Goal: Entertainment & Leisure: Consume media (video, audio)

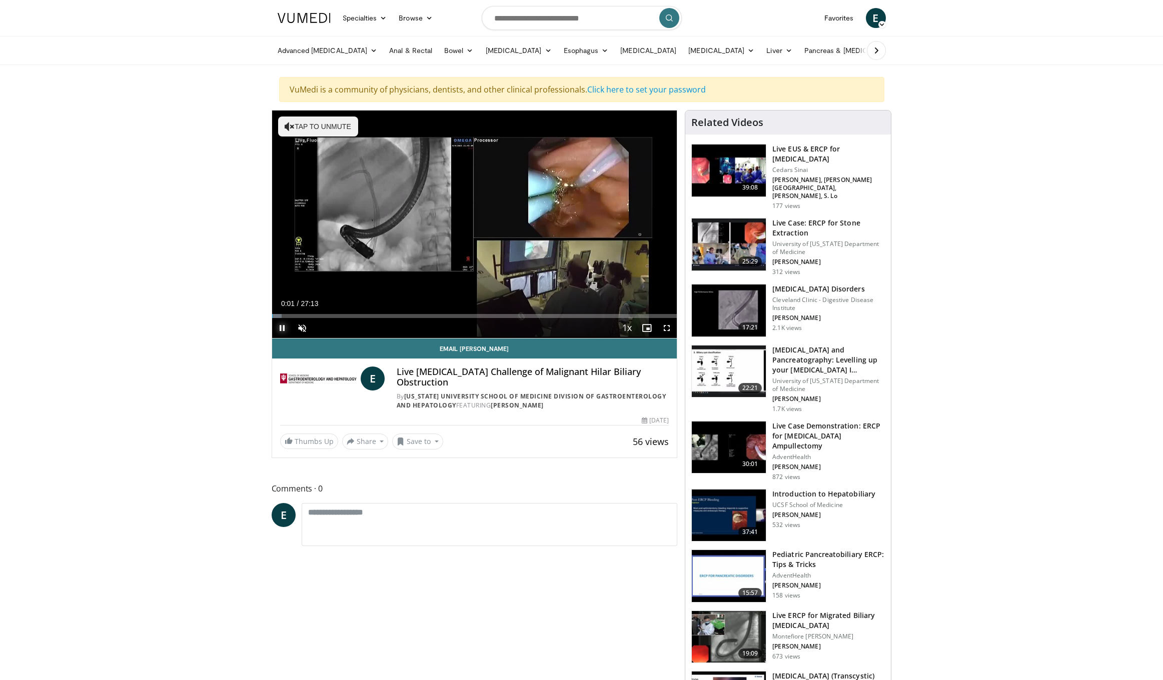
click at [283, 328] on span "Video Player" at bounding box center [282, 328] width 20 height 20
click at [282, 320] on span "Video Player" at bounding box center [282, 328] width 20 height 20
click at [302, 323] on span "Video Player" at bounding box center [302, 328] width 20 height 20
drag, startPoint x: 327, startPoint y: 329, endPoint x: 321, endPoint y: 330, distance: 6.7
click at [321, 330] on div "21%" at bounding box center [329, 328] width 29 height 4
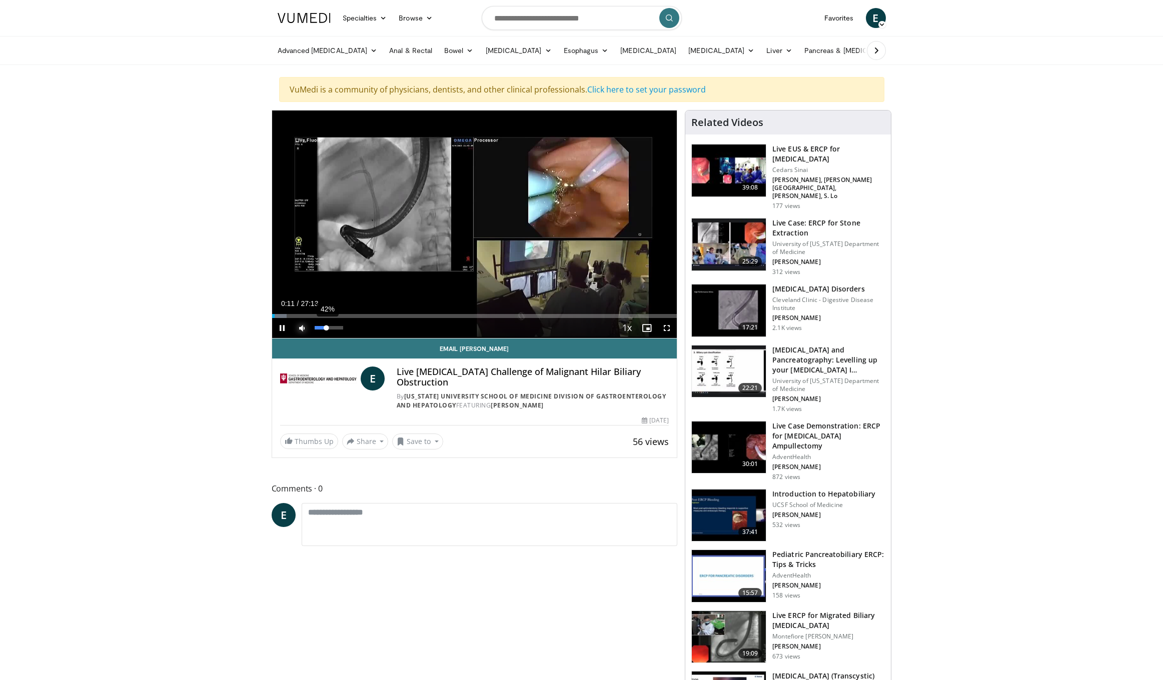
click at [327, 330] on div "42%" at bounding box center [329, 328] width 29 height 4
click at [330, 329] on div "Volume Level" at bounding box center [322, 328] width 15 height 4
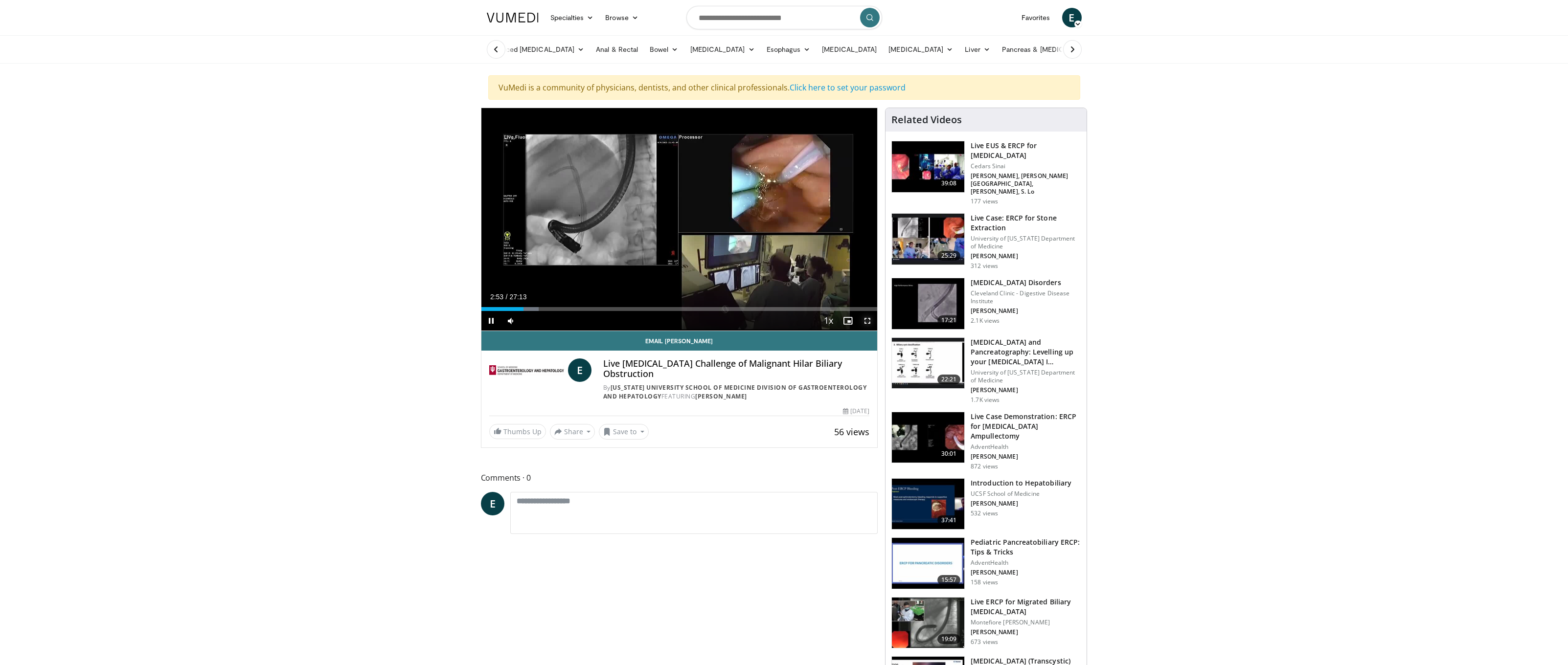
click at [864, 321] on span "Video Player" at bounding box center [868, 321] width 20 height 20
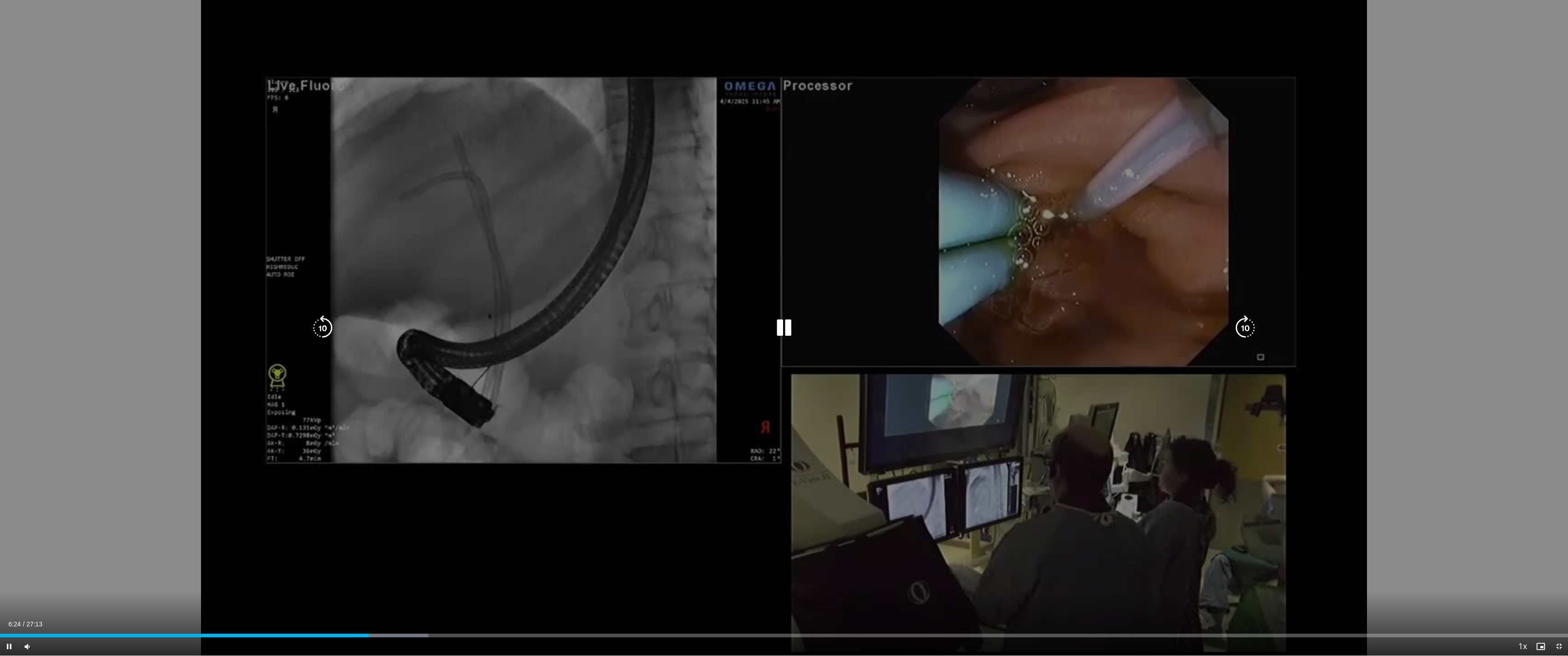
click at [1060, 325] on icon "Video Player" at bounding box center [1245, 328] width 26 height 26
click at [1060, 329] on icon "Video Player" at bounding box center [1245, 328] width 26 height 26
click at [1060, 326] on icon "Video Player" at bounding box center [1245, 328] width 26 height 26
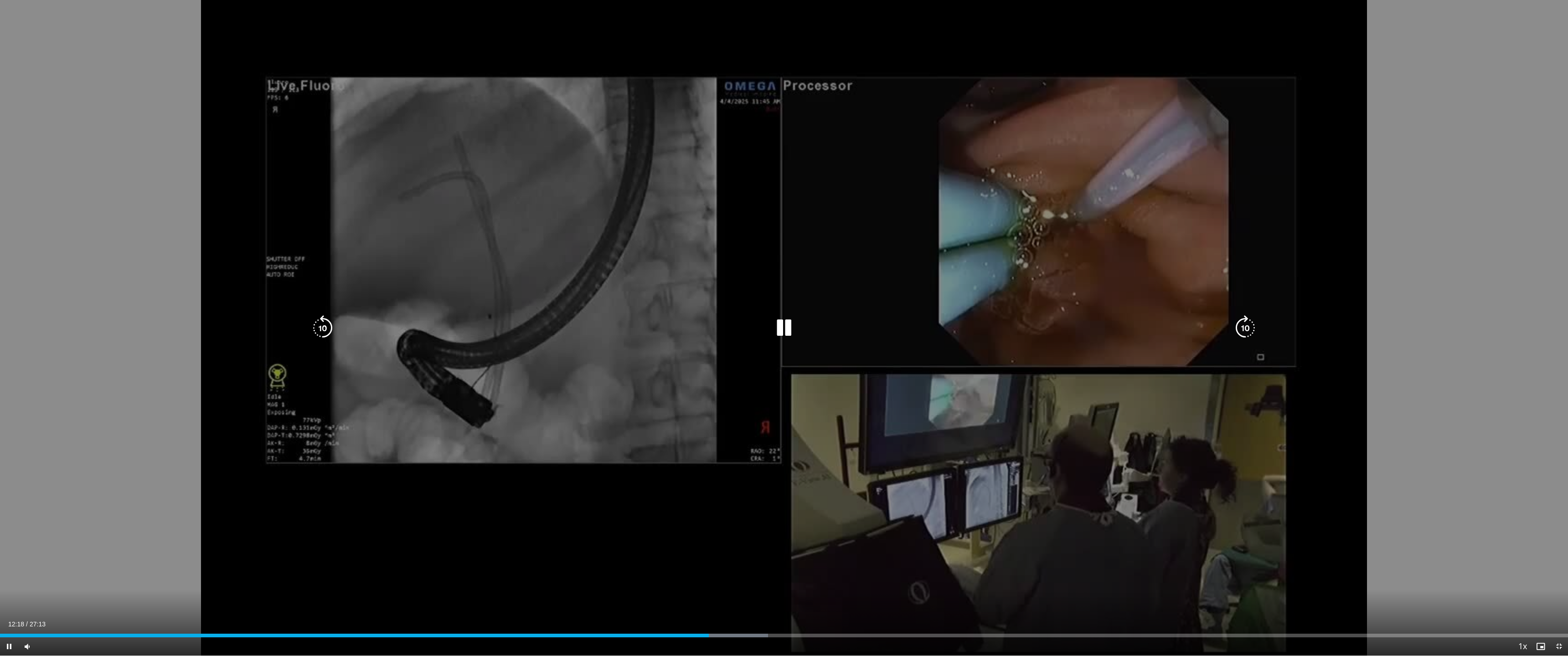
click at [1060, 326] on icon "Video Player" at bounding box center [1245, 328] width 26 height 26
click at [1060, 325] on icon "Video Player" at bounding box center [1245, 328] width 26 height 26
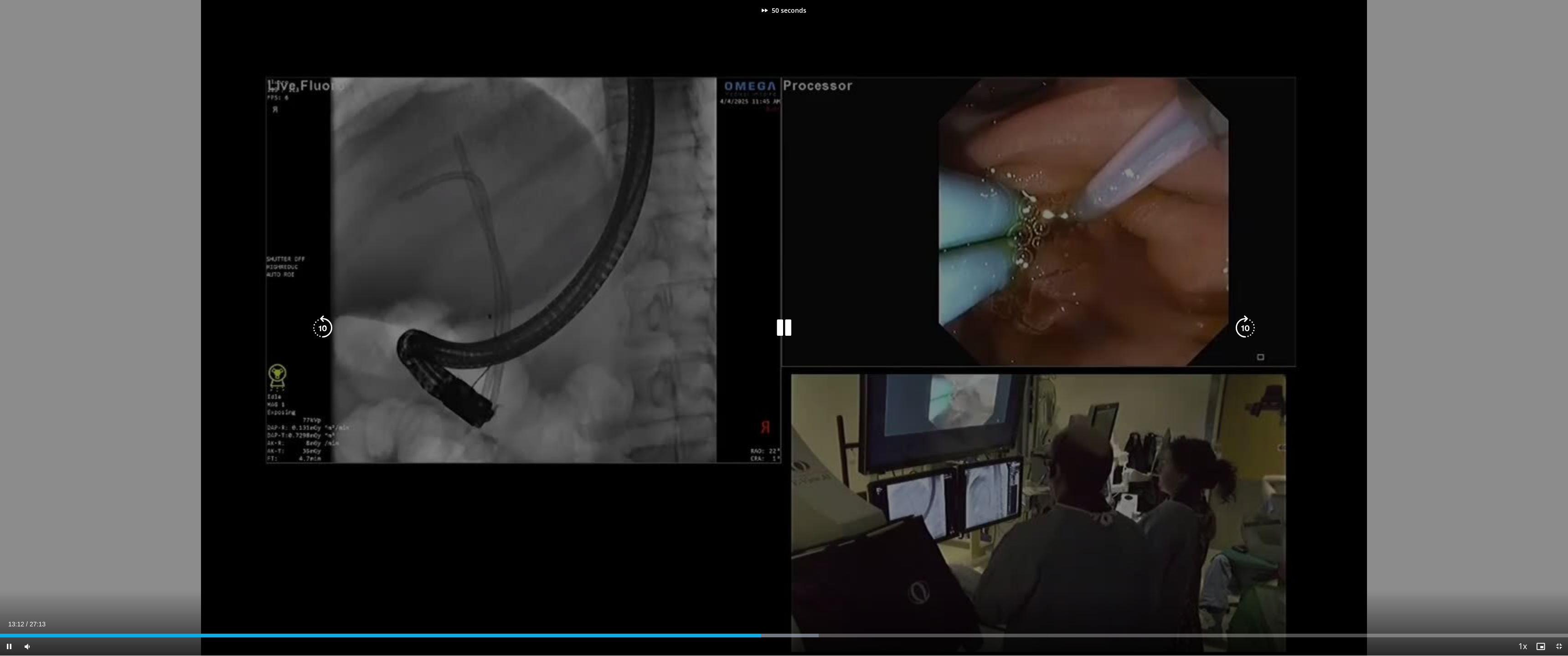
click at [1060, 325] on icon "Video Player" at bounding box center [1245, 328] width 26 height 26
click at [1060, 323] on icon "Video Player" at bounding box center [1245, 328] width 26 height 26
click at [1060, 329] on icon "Video Player" at bounding box center [1245, 328] width 26 height 26
click at [1060, 328] on icon "Video Player" at bounding box center [1245, 328] width 26 height 26
click at [316, 324] on icon "Video Player" at bounding box center [323, 328] width 26 height 26
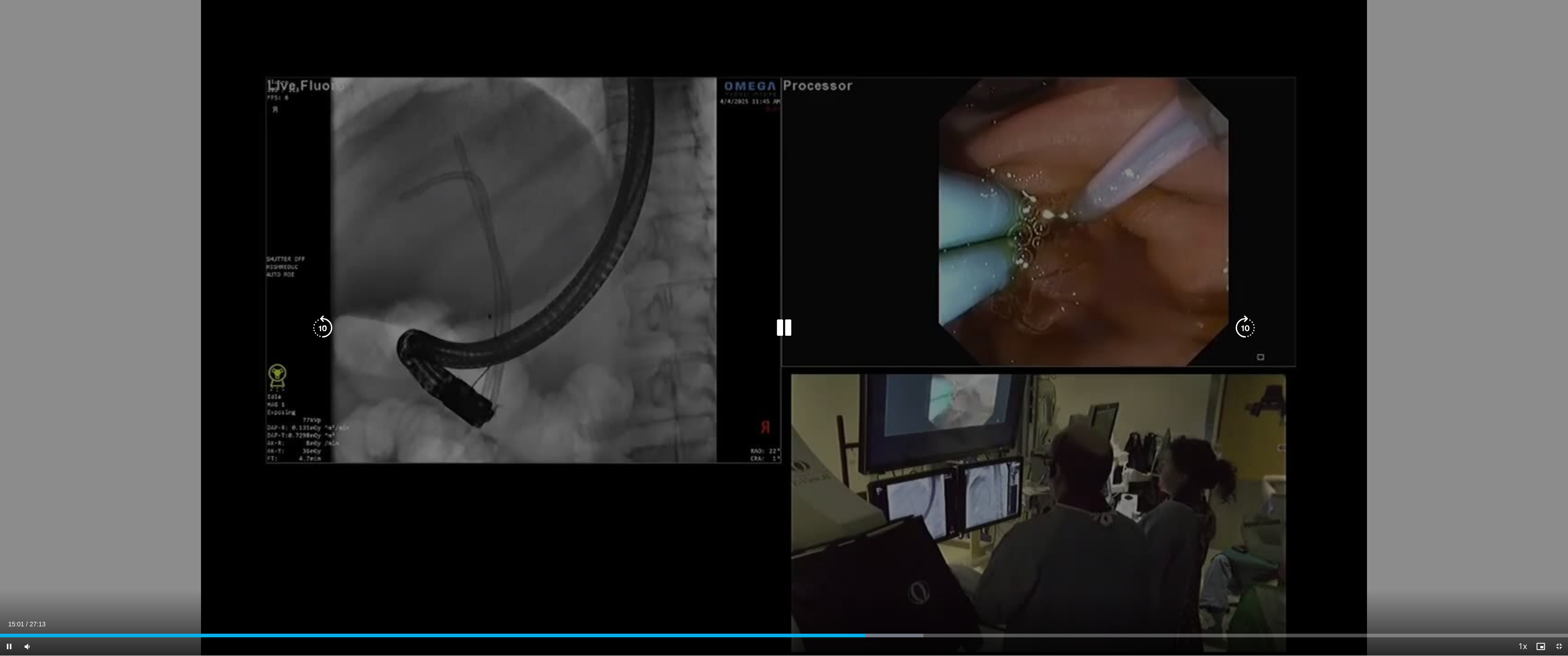
click at [955, 266] on div "10 seconds Tap to unmute" at bounding box center [784, 328] width 1568 height 656
click at [939, 265] on div "10 seconds Tap to unmute" at bounding box center [784, 328] width 1568 height 656
click at [1060, 286] on div "10 seconds Tap to unmute" at bounding box center [784, 328] width 1568 height 656
click at [784, 332] on icon "Video Player" at bounding box center [784, 328] width 26 height 26
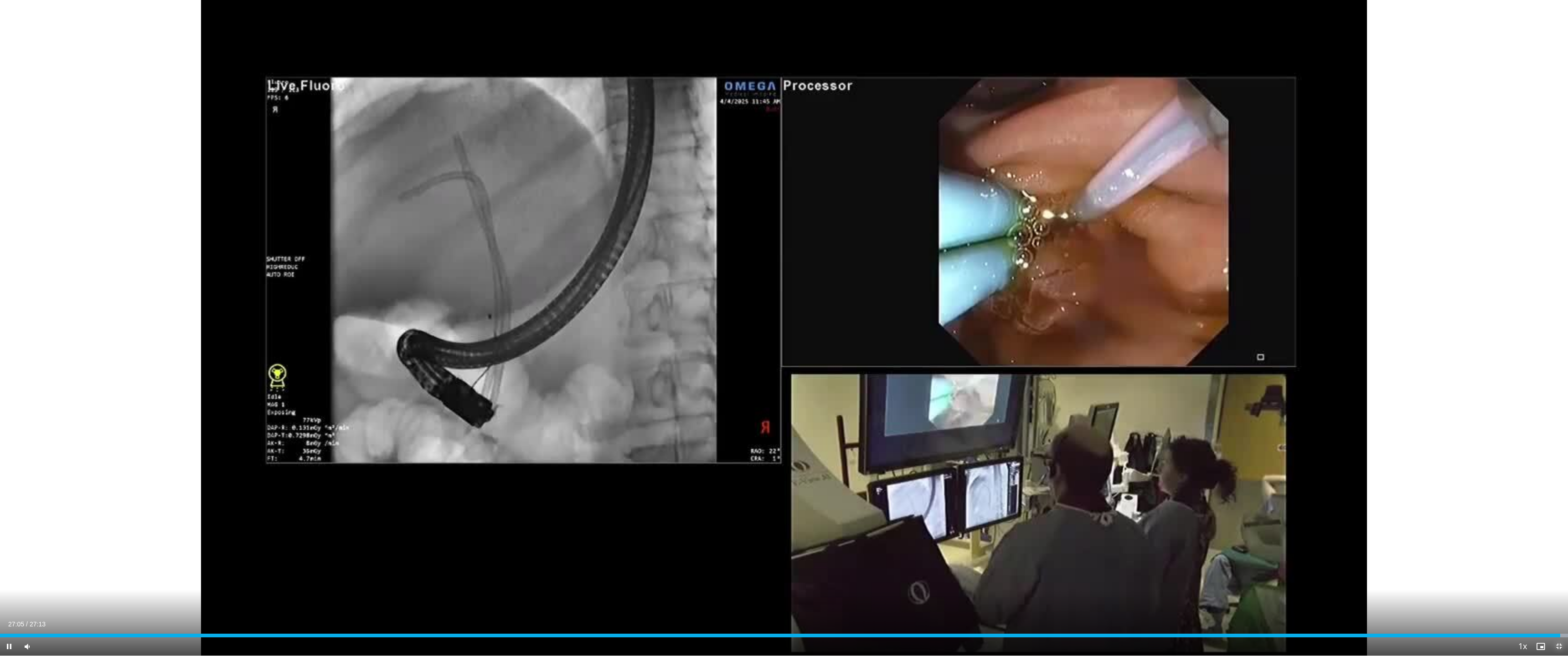
click at [1060, 620] on span "Video Player" at bounding box center [1559, 647] width 18 height 18
